Goal: Task Accomplishment & Management: Manage account settings

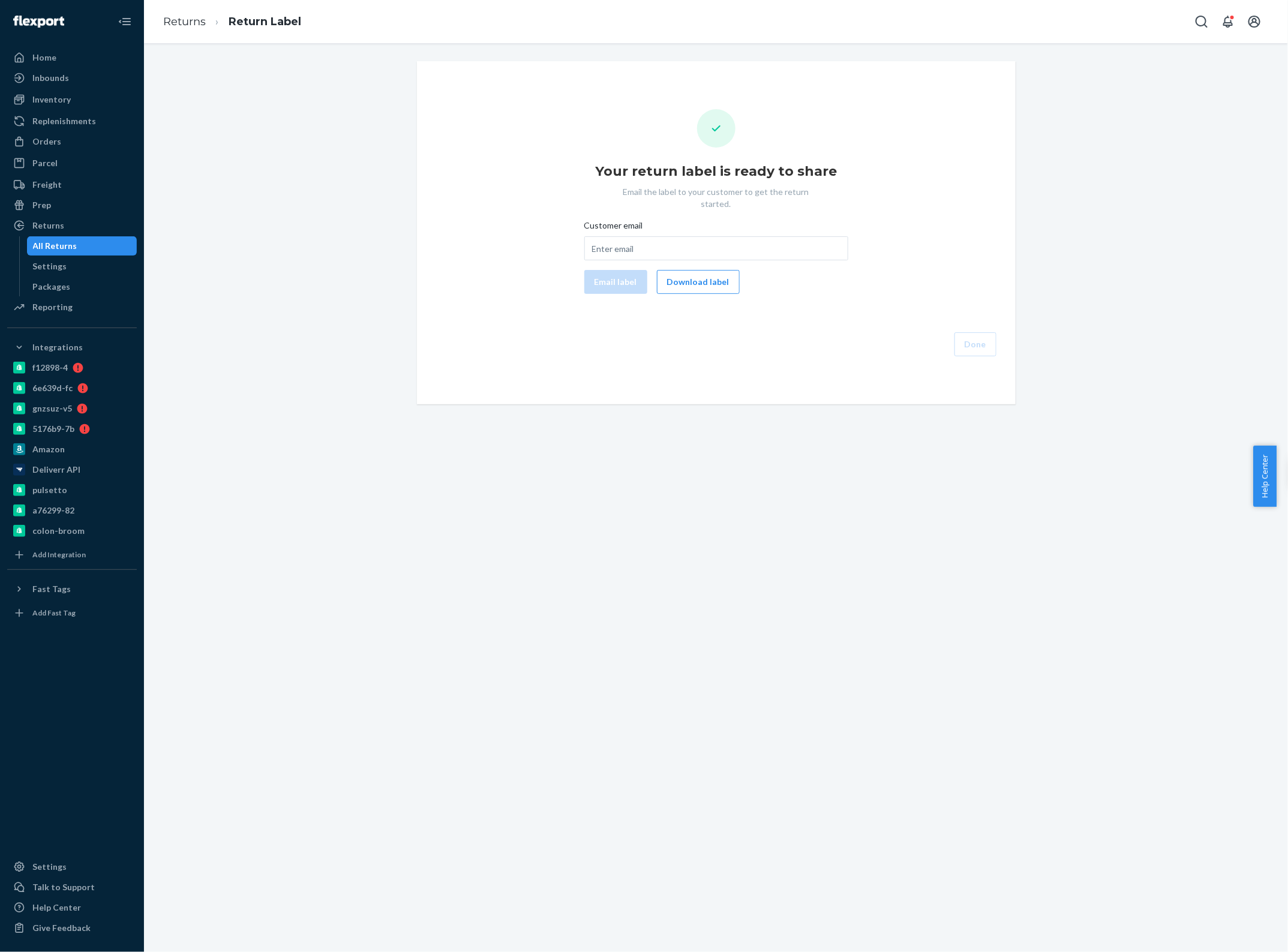
drag, startPoint x: 546, startPoint y: 531, endPoint x: 533, endPoint y: 514, distance: 21.4
click at [546, 531] on div "Your return label is ready to share Email the label to your customer to get the…" at bounding box center [716, 497] width 1144 height 909
click at [682, 270] on button "Download label" at bounding box center [698, 281] width 83 height 24
click at [60, 142] on div "Orders" at bounding box center [72, 142] width 127 height 17
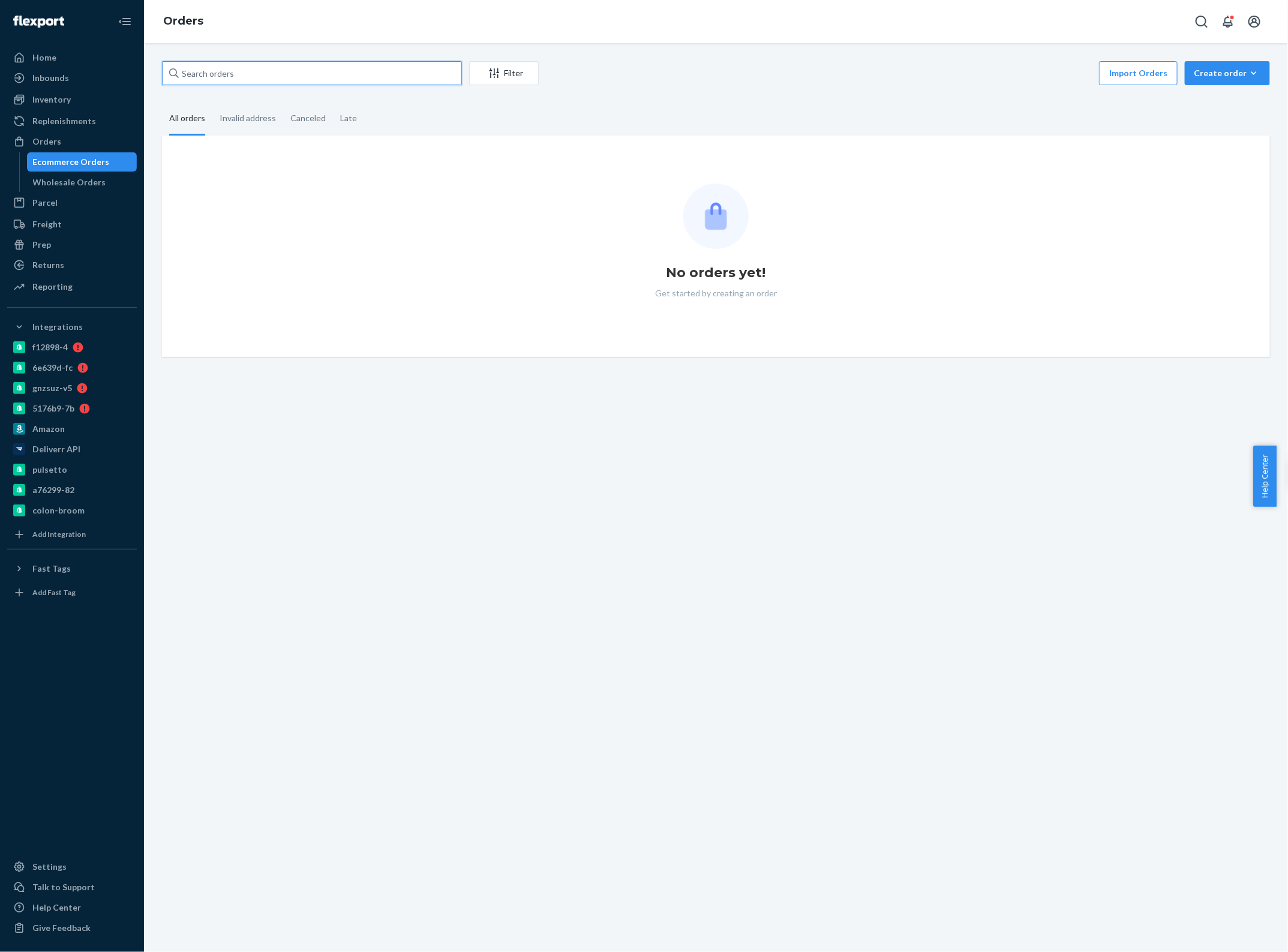
click at [255, 66] on input "text" at bounding box center [312, 73] width 300 height 24
paste input "2789255"
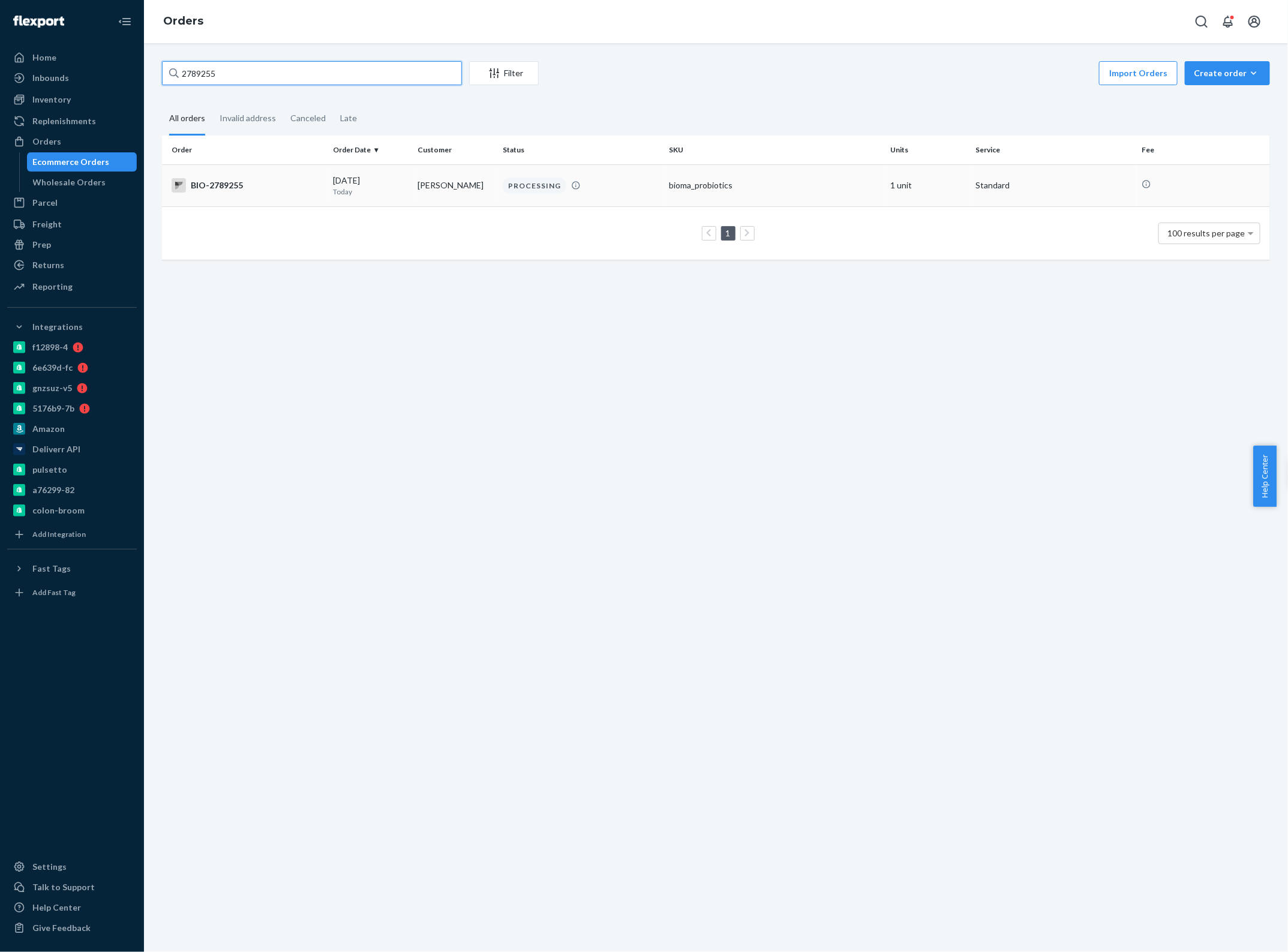
type input "2789255"
click at [401, 181] on div "[DATE] [DATE]" at bounding box center [371, 186] width 75 height 22
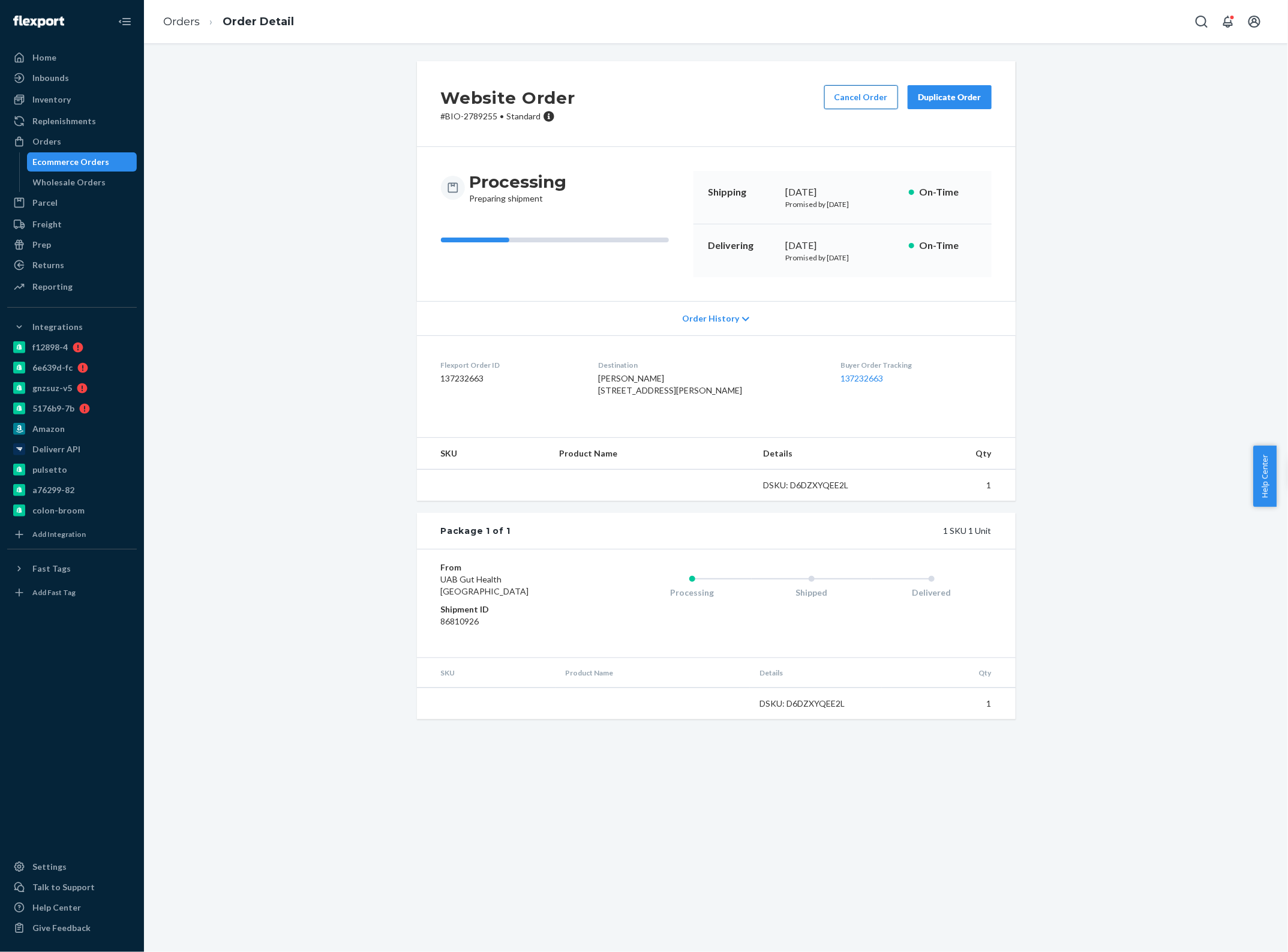
click at [861, 105] on button "Cancel Order" at bounding box center [861, 97] width 74 height 24
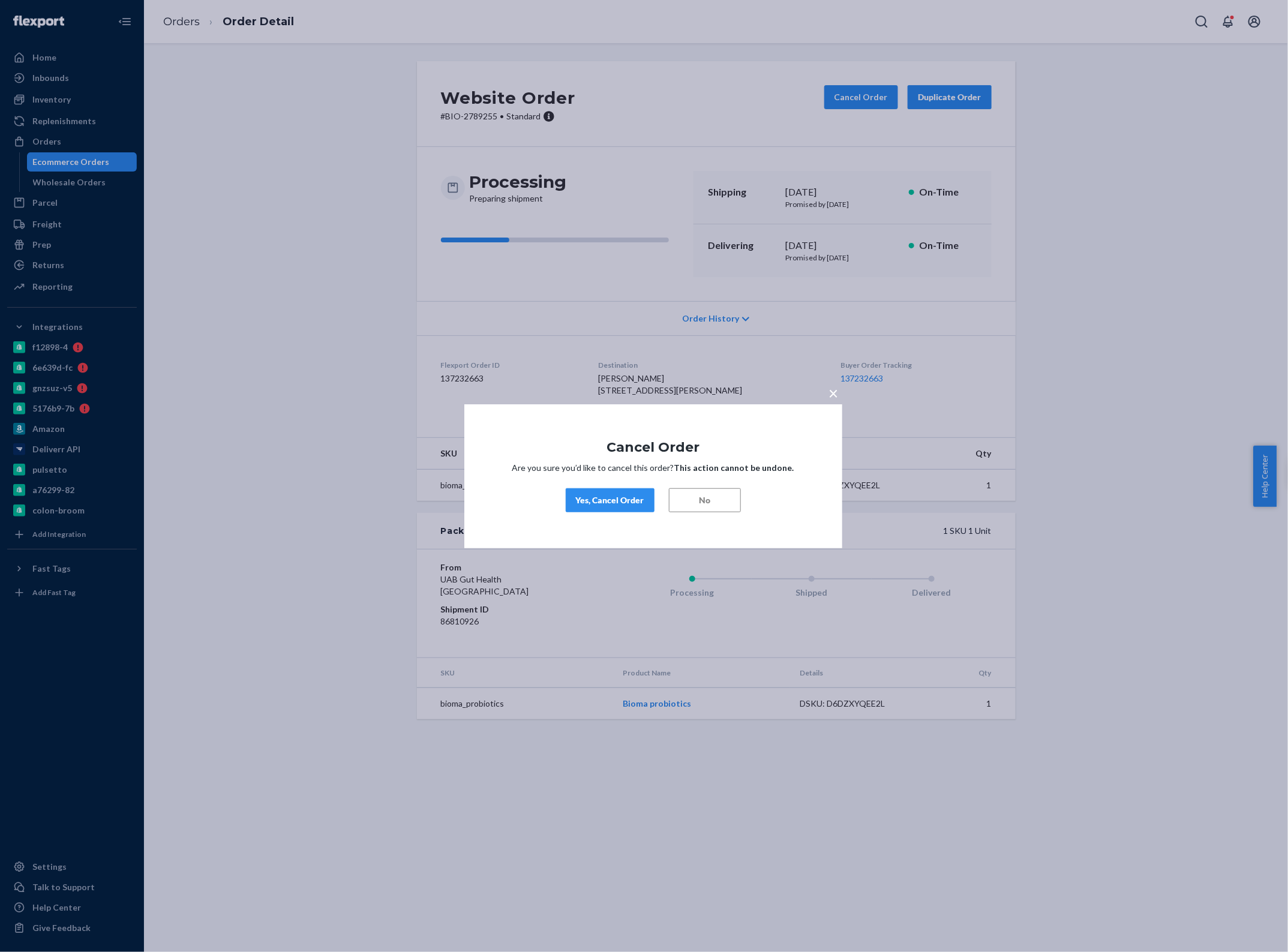
click at [619, 505] on div "Yes, Cancel Order" at bounding box center [610, 500] width 68 height 12
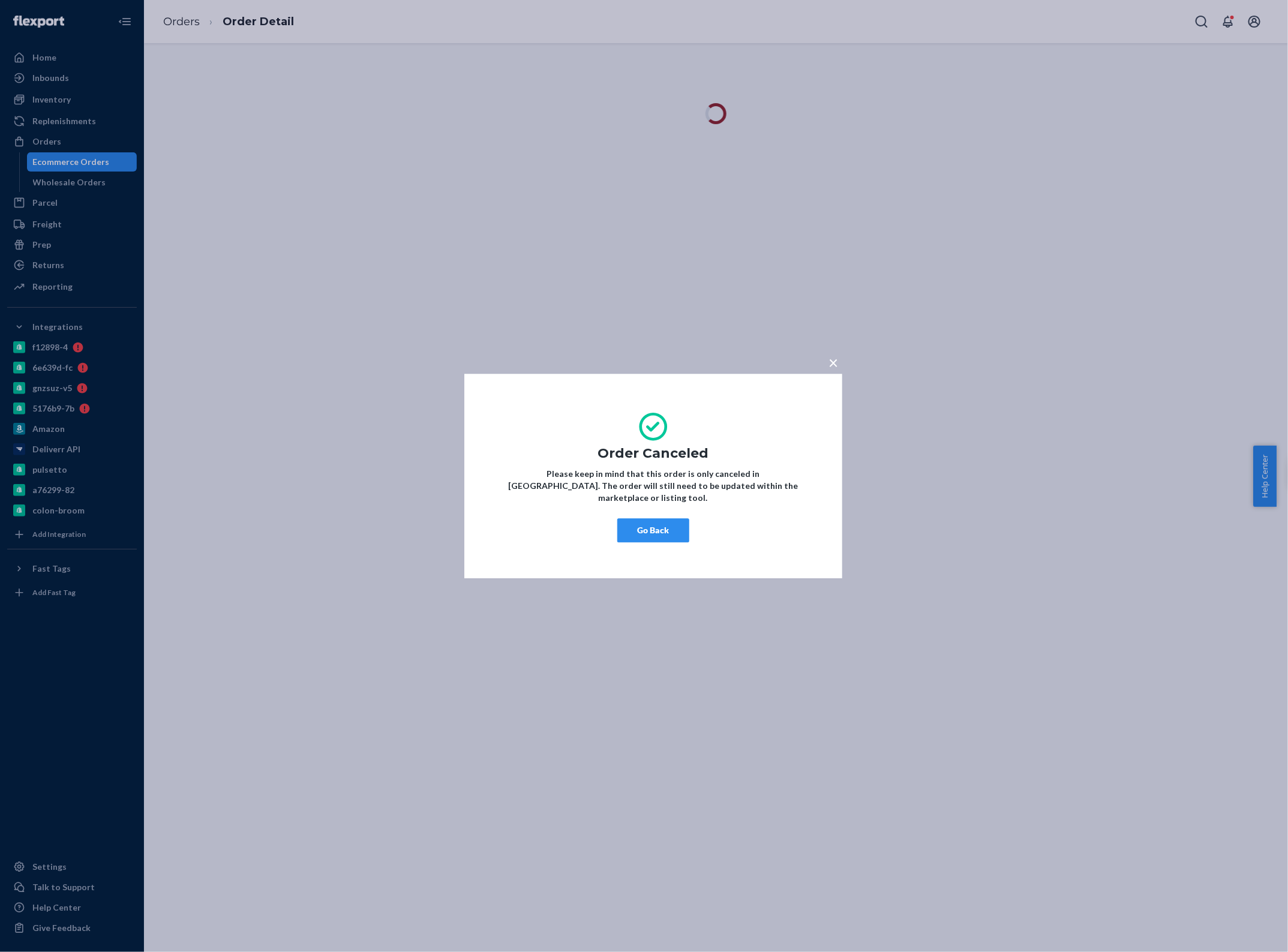
click at [667, 522] on button "Go Back" at bounding box center [653, 530] width 72 height 24
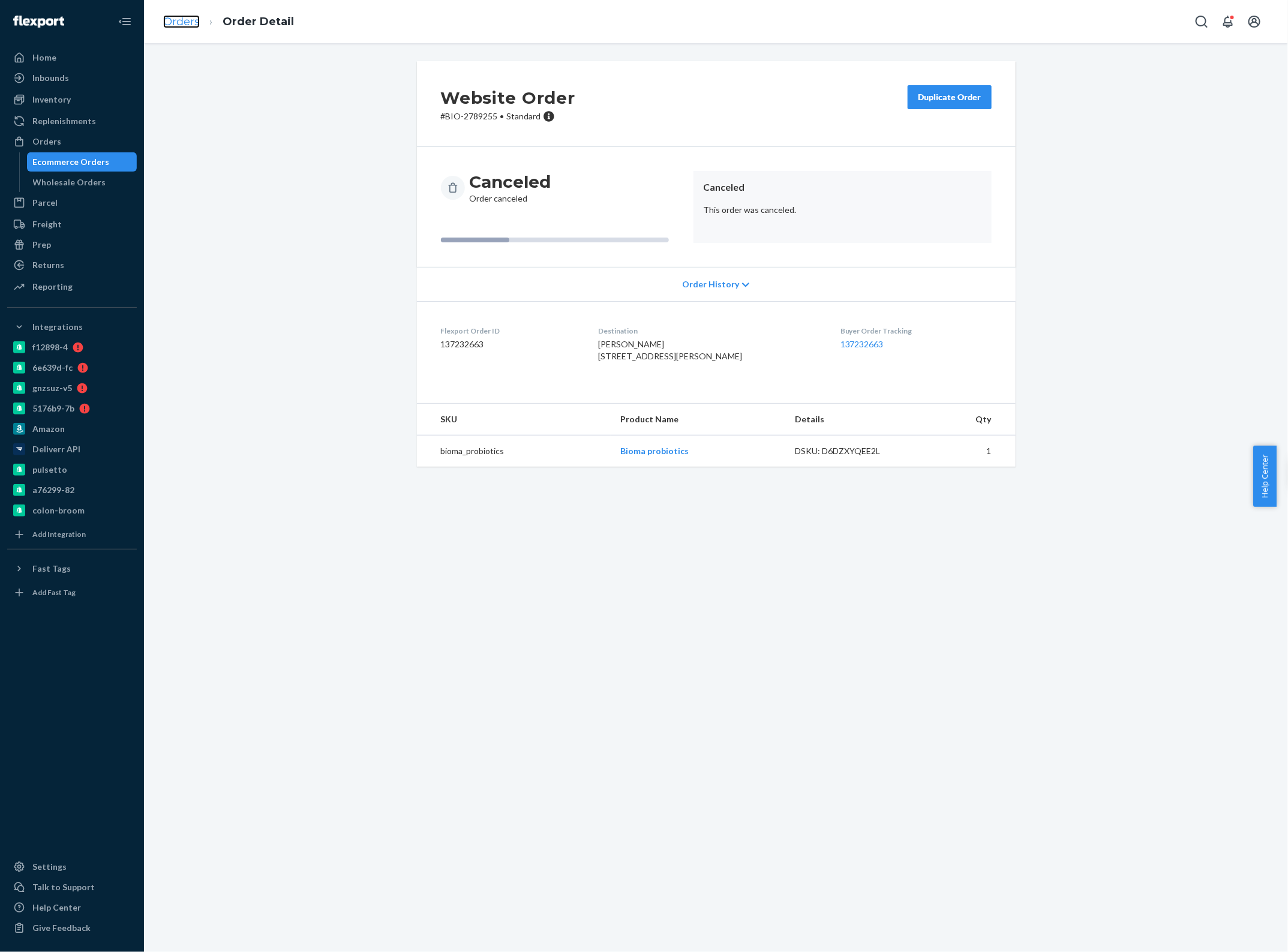
click at [194, 21] on link "Orders" at bounding box center [181, 22] width 37 height 13
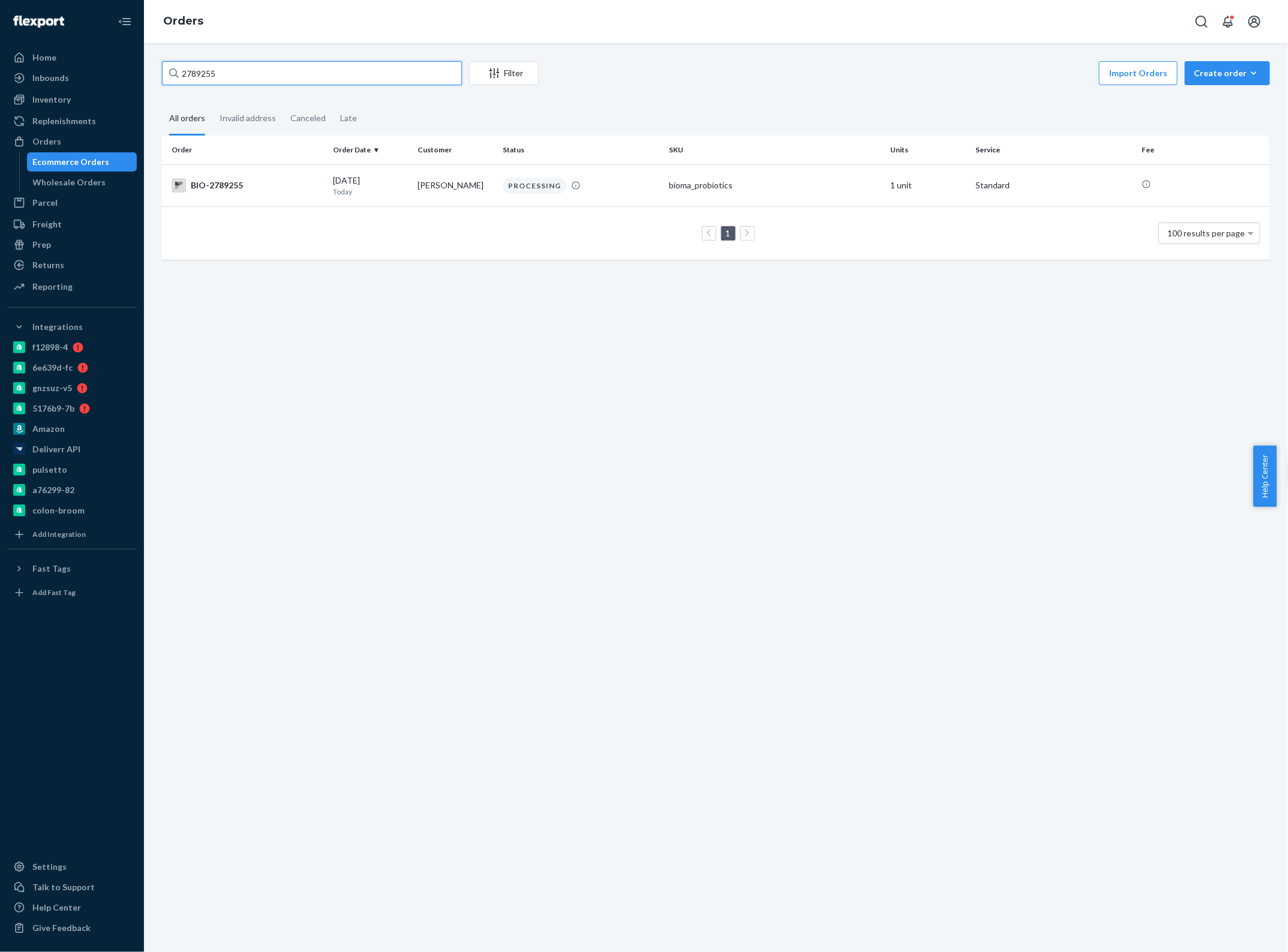
click at [235, 69] on input "2789255" at bounding box center [312, 73] width 300 height 24
type input "2653590"
click at [388, 192] on p "16 days ago" at bounding box center [371, 191] width 75 height 10
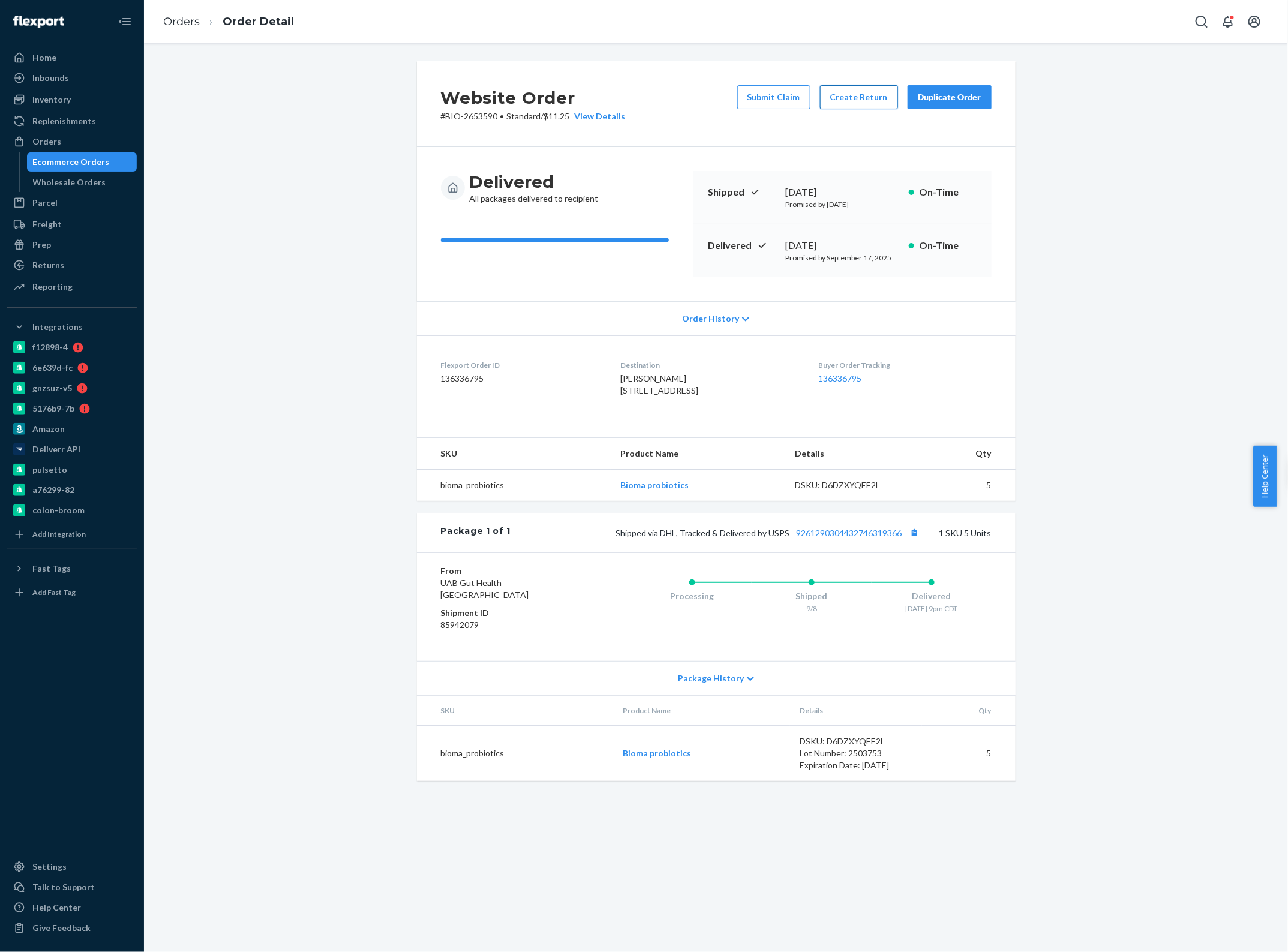
click at [863, 97] on button "Create Return" at bounding box center [859, 97] width 78 height 24
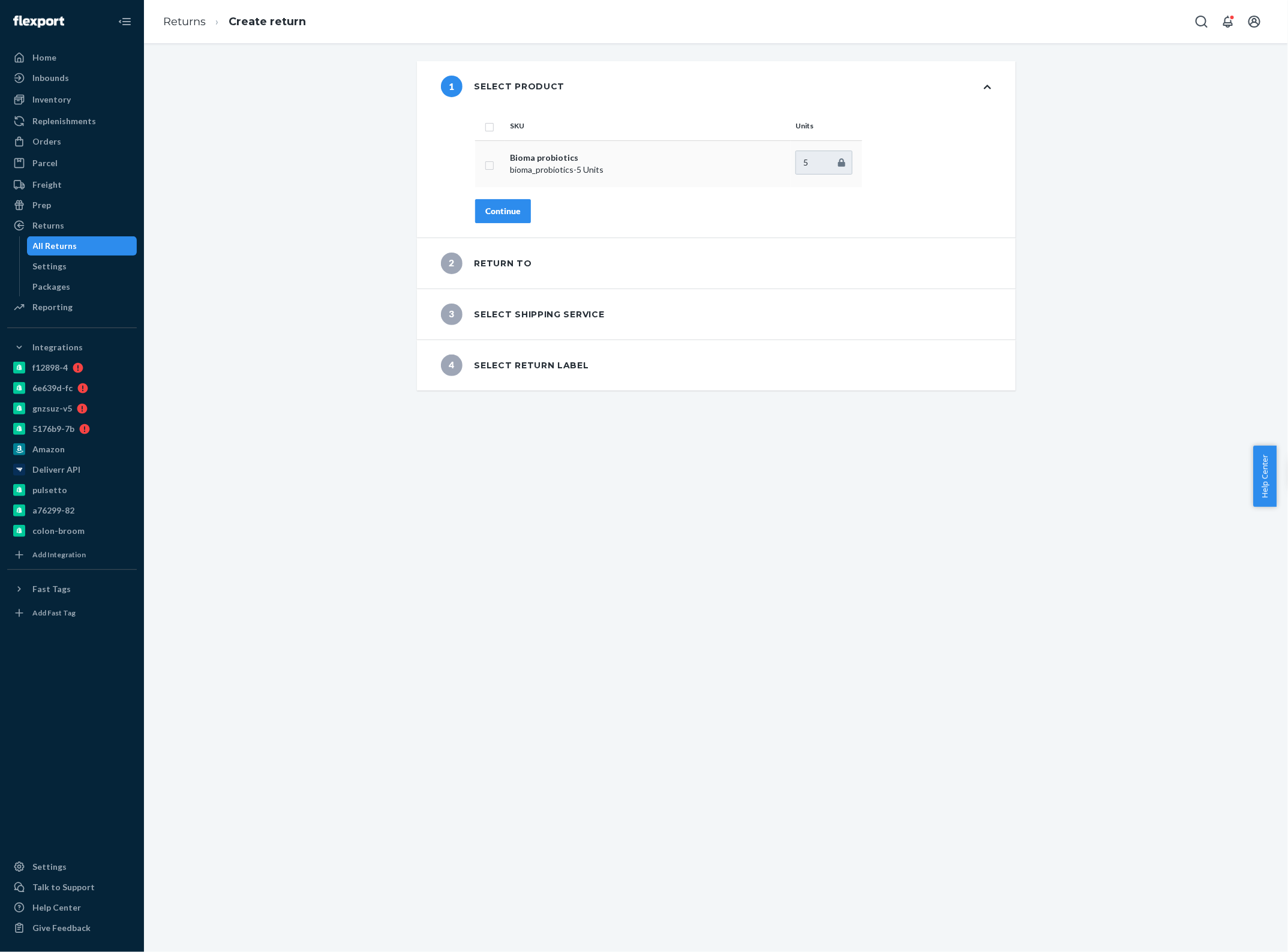
click at [488, 163] on input "checkbox" at bounding box center [489, 164] width 10 height 13
checkbox input "true"
click at [501, 202] on button "Continue" at bounding box center [503, 211] width 56 height 24
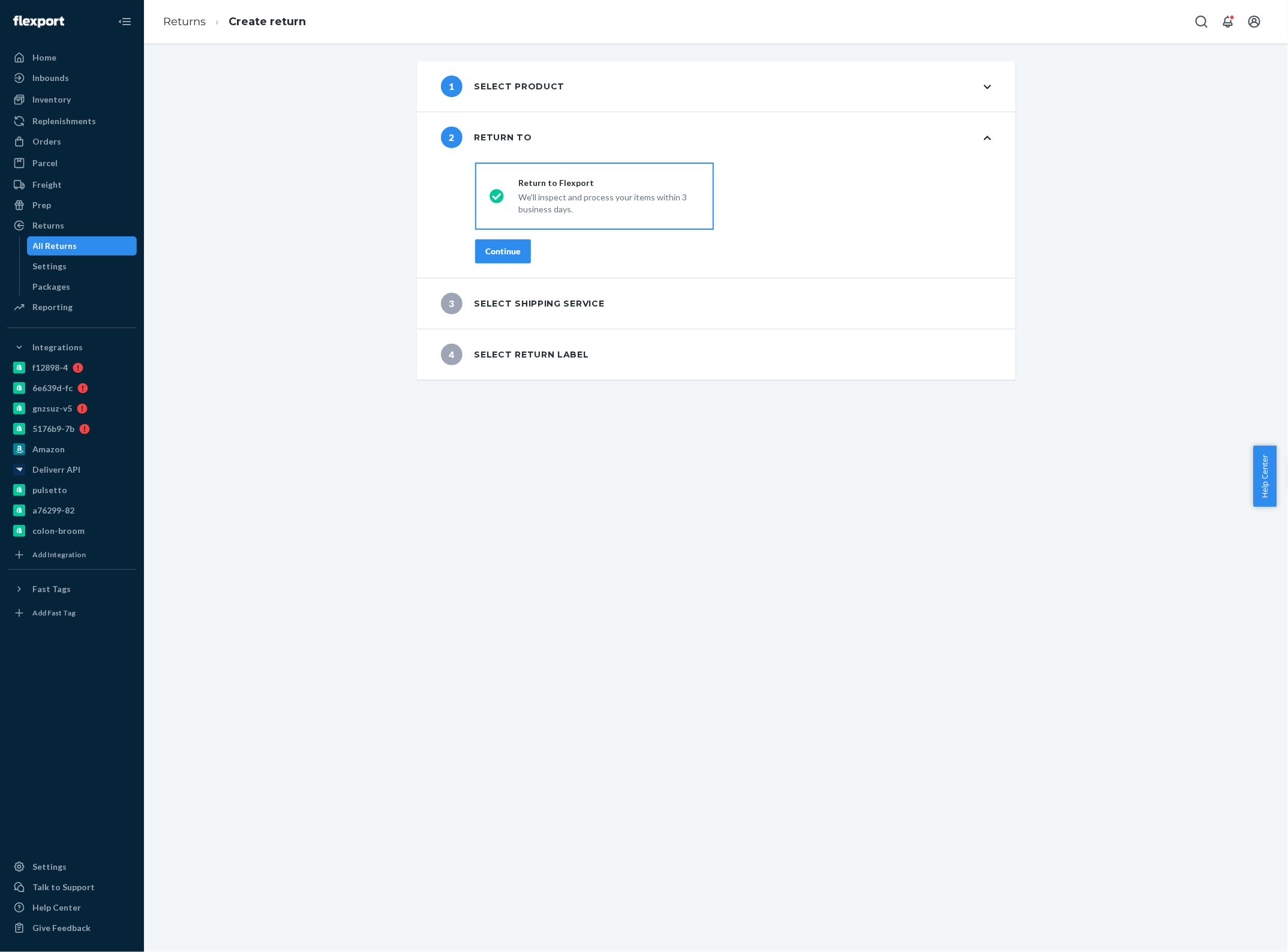
click at [511, 255] on div "Continue" at bounding box center [503, 251] width 35 height 12
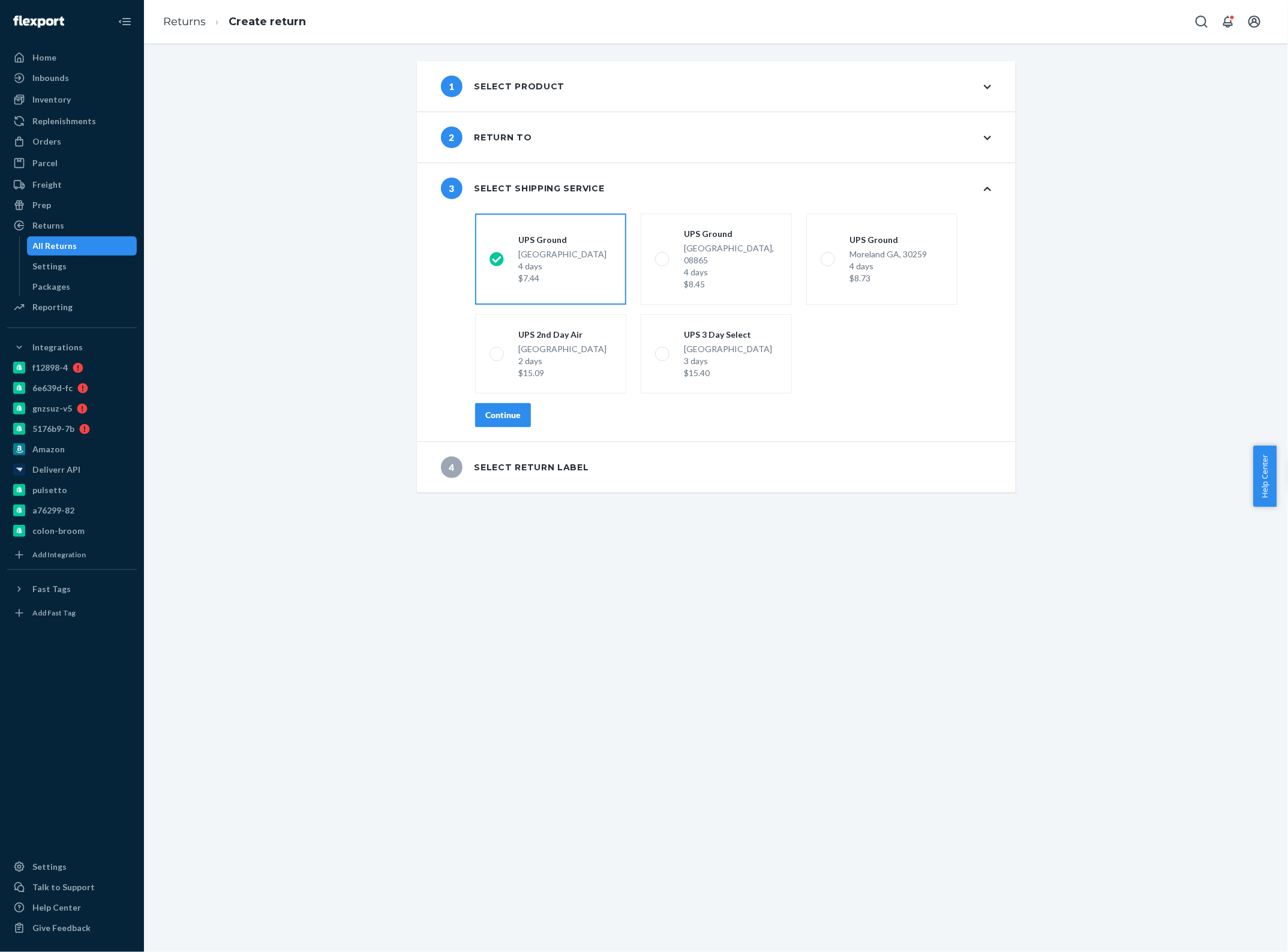
click at [504, 409] on div "Continue" at bounding box center [503, 415] width 35 height 12
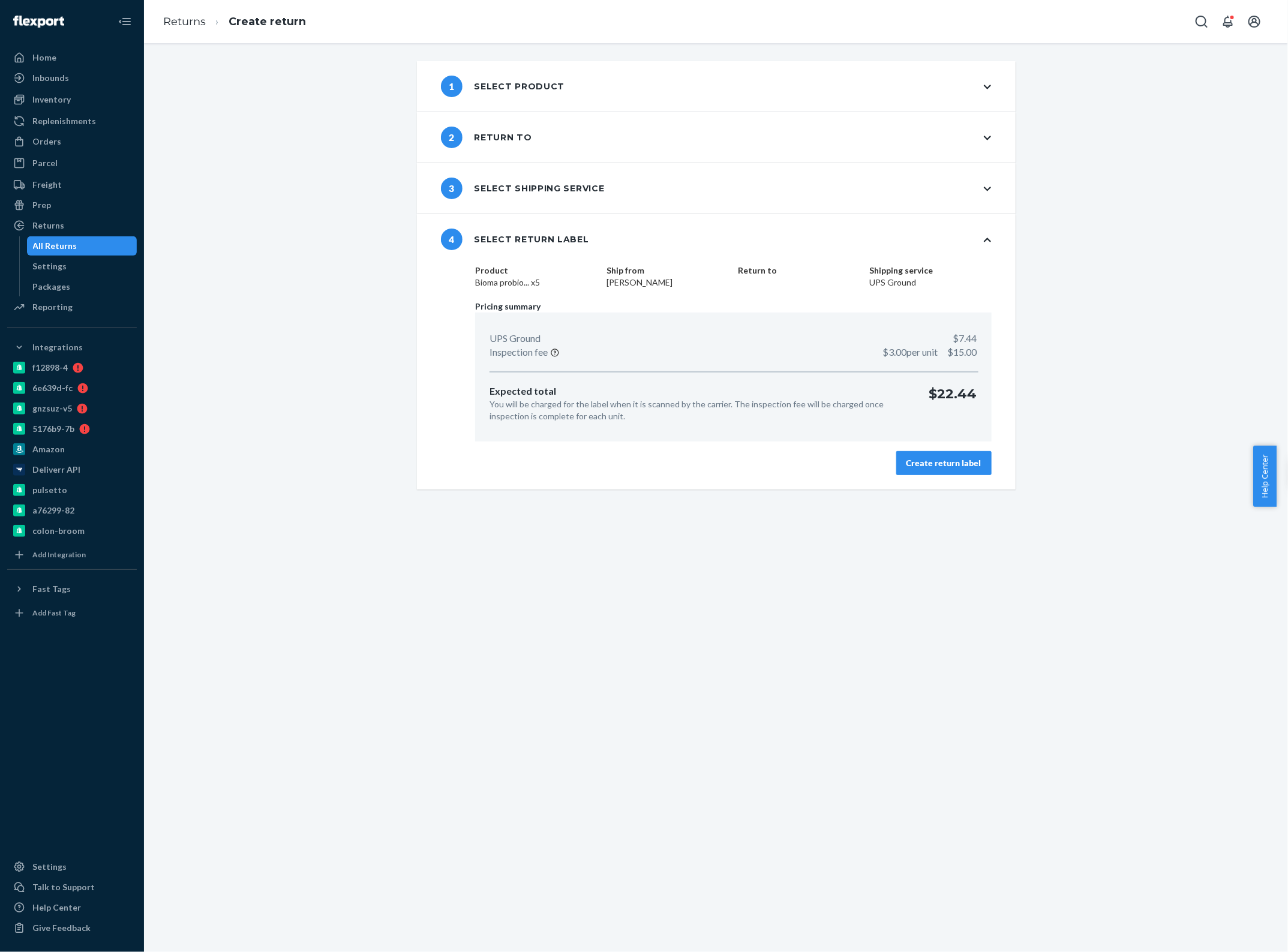
click at [928, 468] on div "Create return label" at bounding box center [943, 463] width 75 height 12
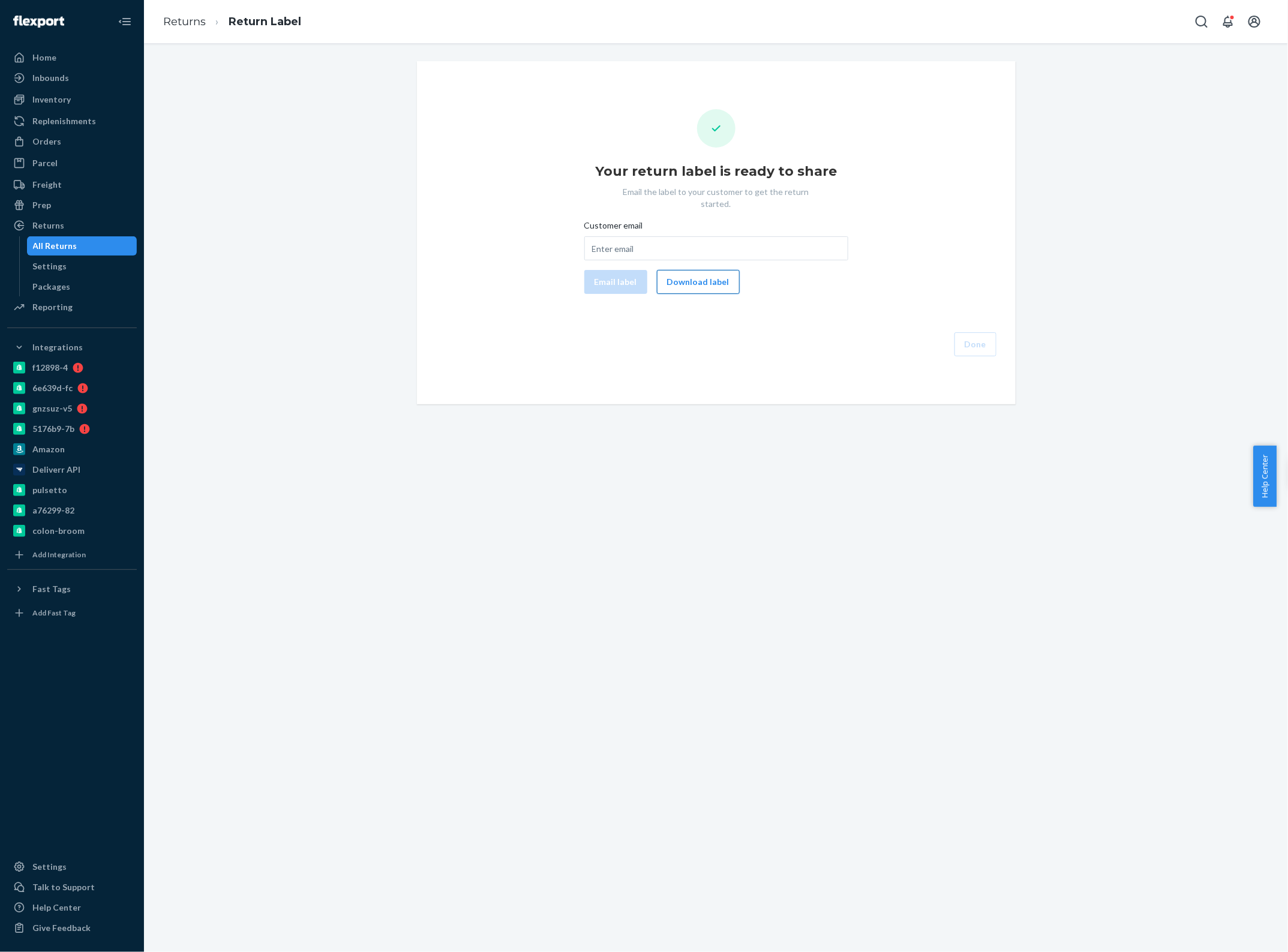
click at [681, 270] on button "Download label" at bounding box center [698, 281] width 83 height 24
